Goal: Information Seeking & Learning: Learn about a topic

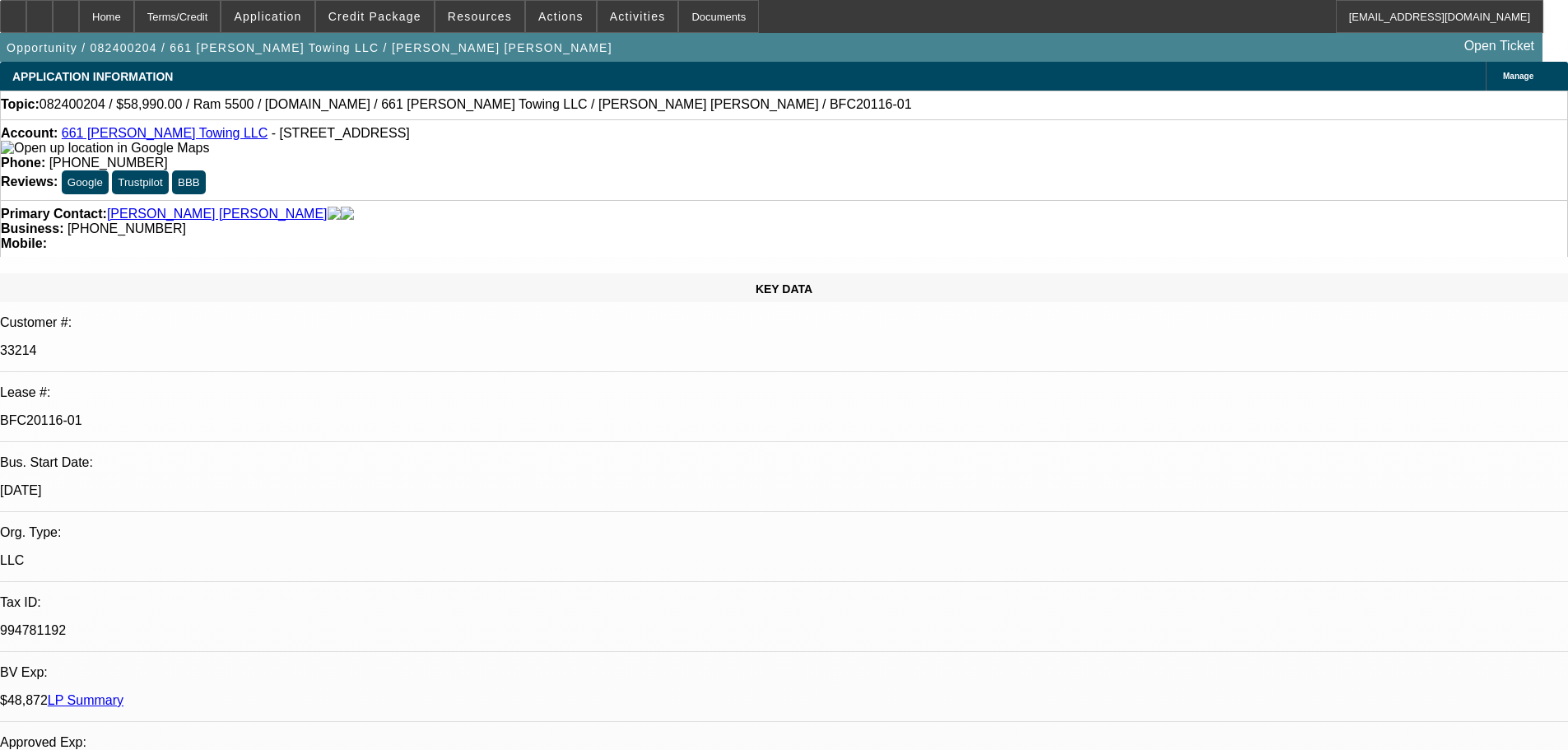
select select "0.15"
select select "2"
select select "0.1"
select select "4"
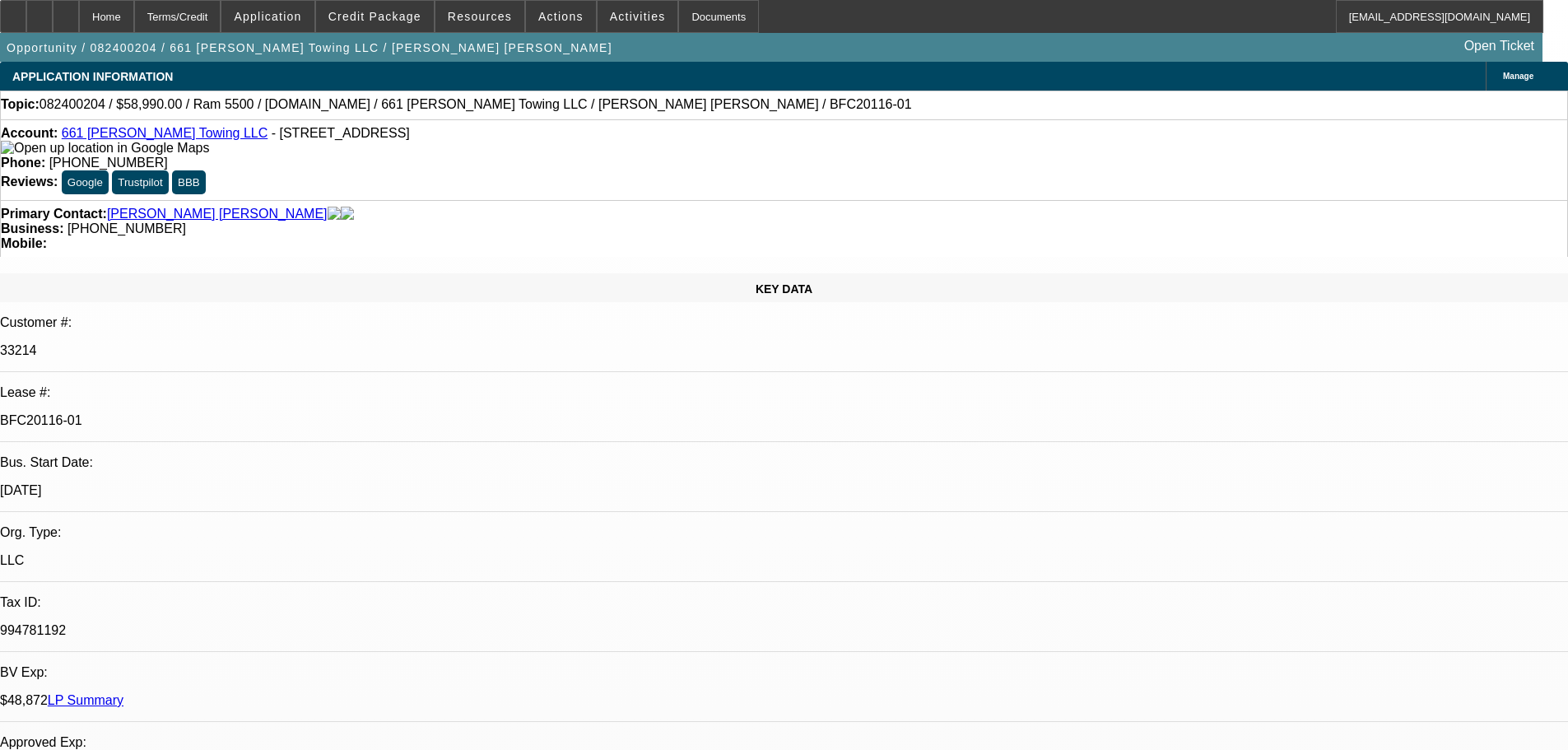
select select "0"
select select "2"
select select "0.1"
select select "4"
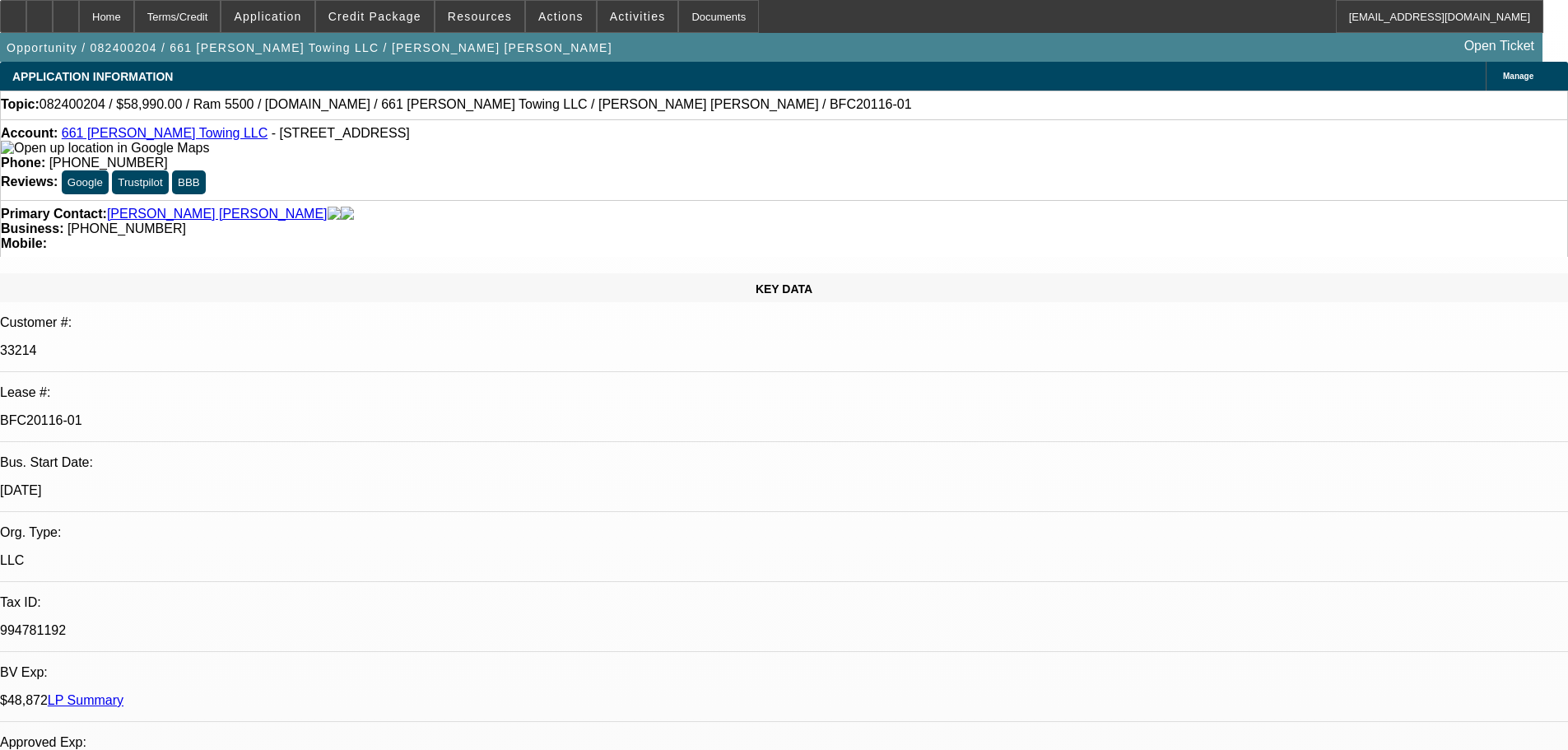
select select "0.15"
select select "2"
select select "0.1"
select select "4"
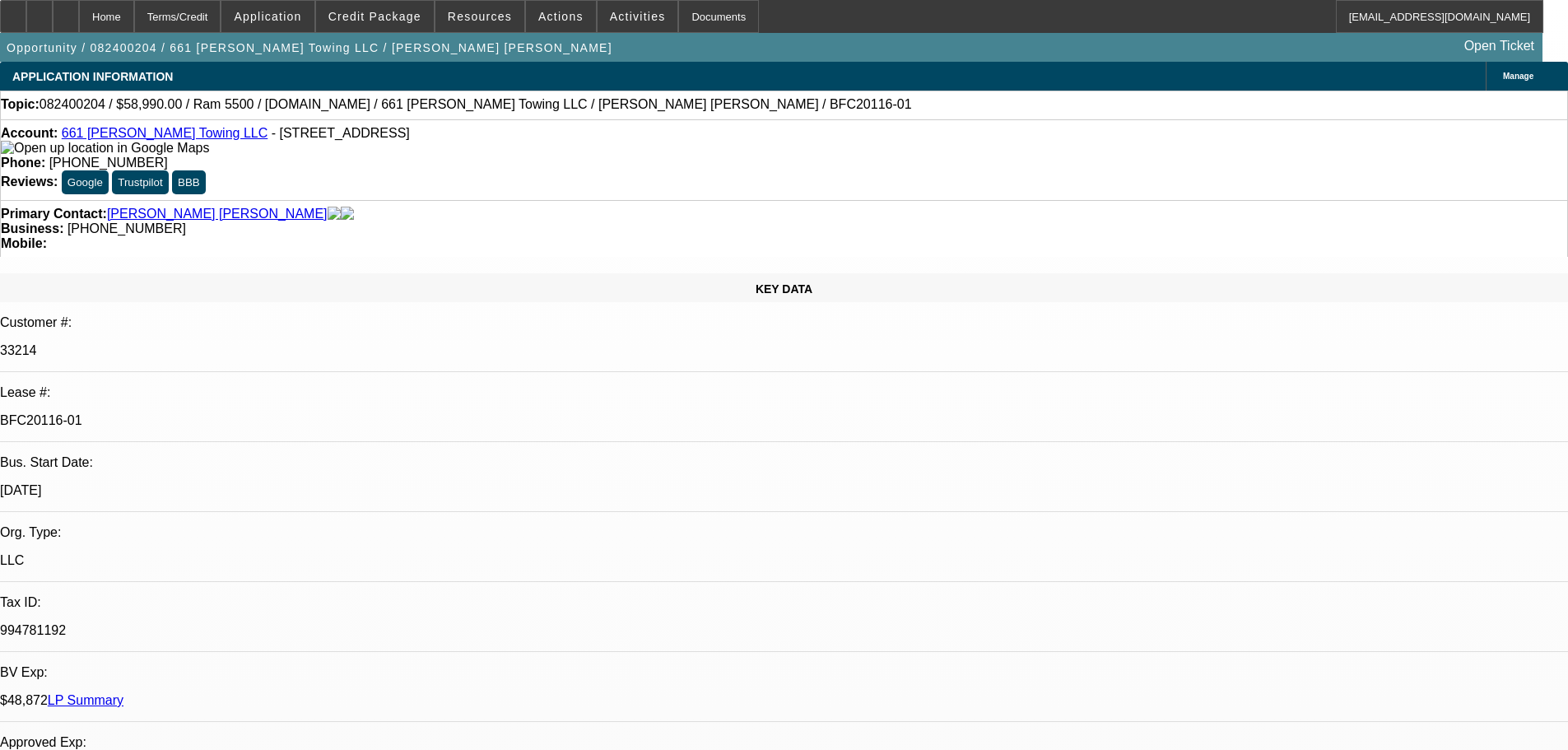
select select "0.15"
select select "2"
select select "0.1"
select select "4"
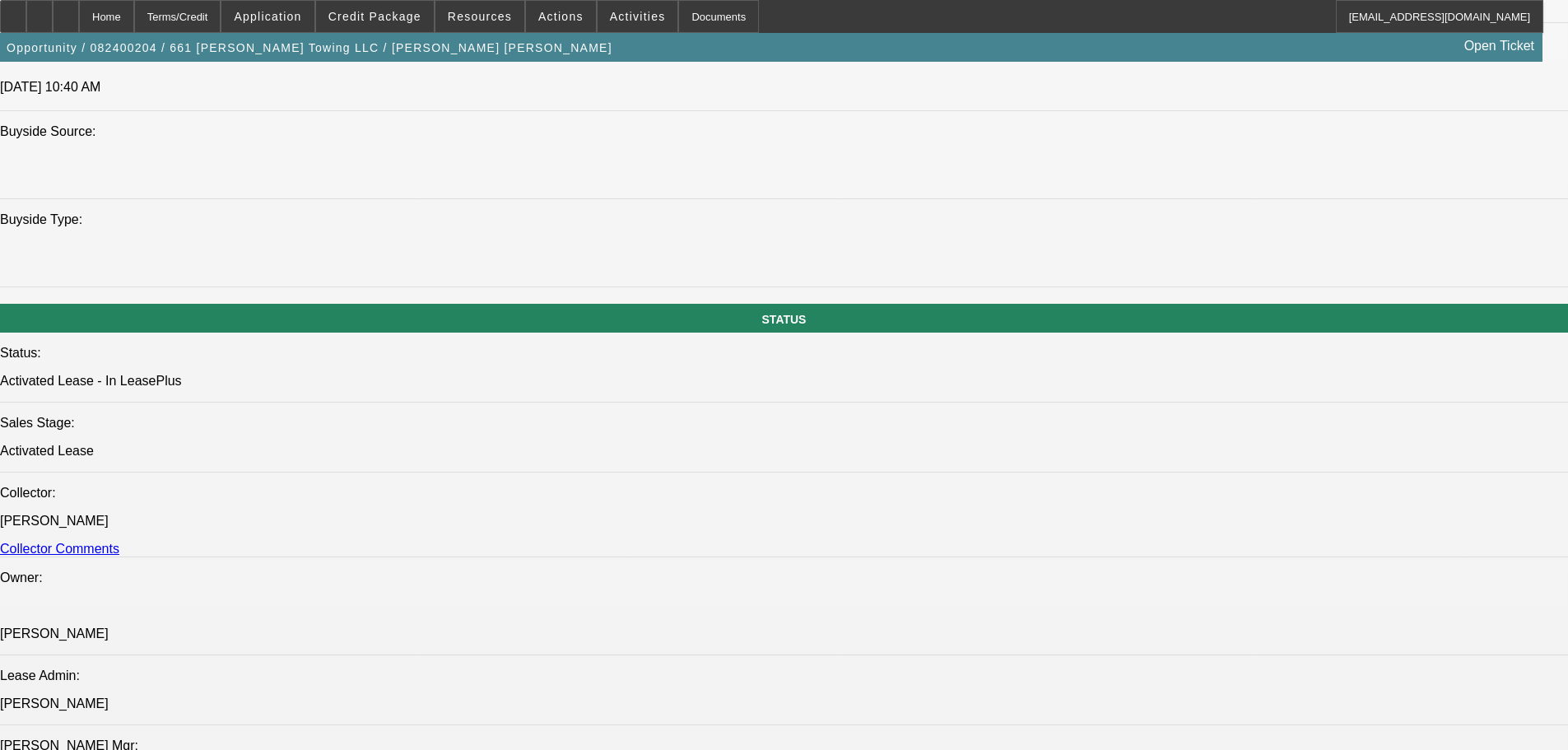
scroll to position [1647, 0]
